Goal: Navigation & Orientation: Find specific page/section

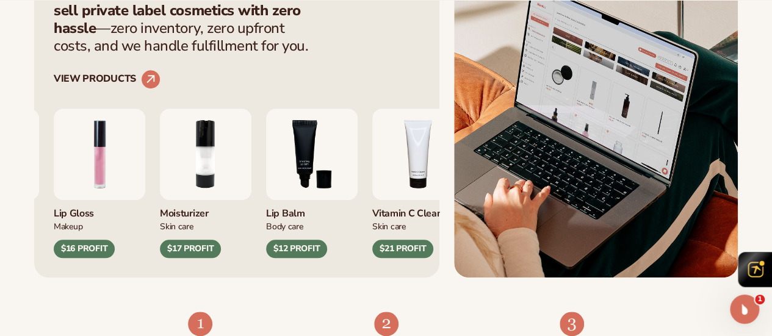
scroll to position [488, 0]
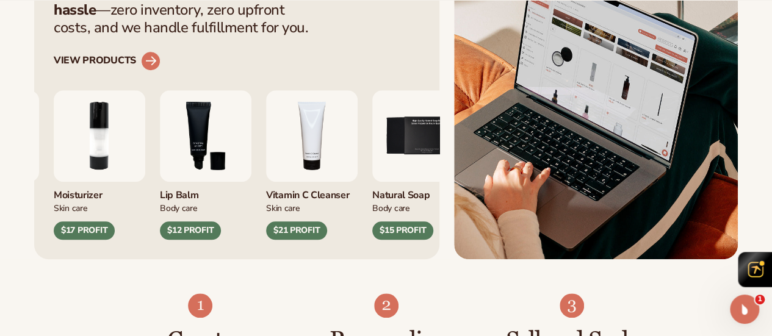
click at [146, 74] on circle at bounding box center [150, 61] width 27 height 27
